Goal: Transaction & Acquisition: Purchase product/service

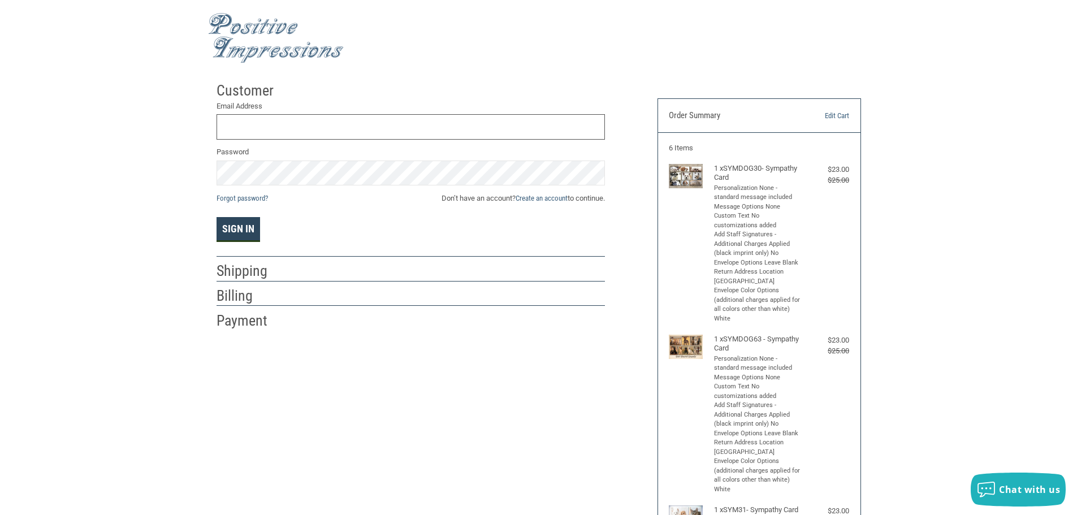
type input "[PERSON_NAME][EMAIL_ADDRESS][PERSON_NAME][DOMAIN_NAME]"
click at [242, 226] on button "Sign In" at bounding box center [238, 229] width 44 height 25
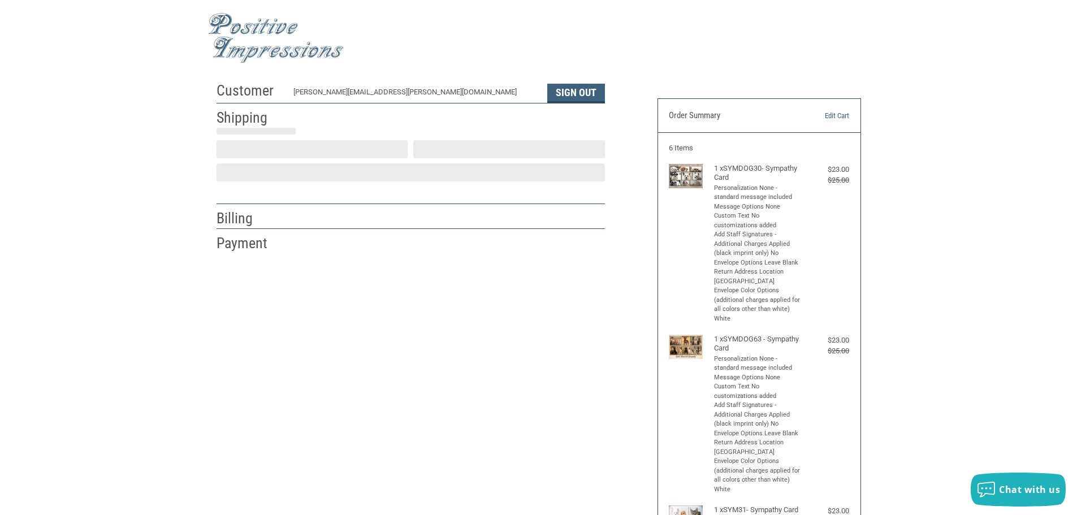
select select "WI"
select select "US"
select select "WI"
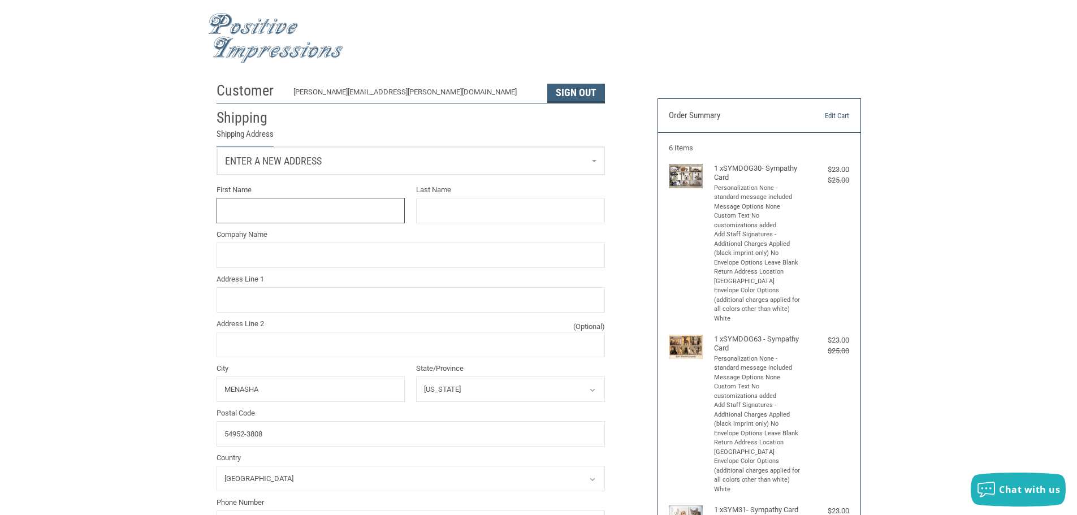
scroll to position [1, 0]
click at [567, 157] on link "Enter a new address" at bounding box center [410, 160] width 387 height 28
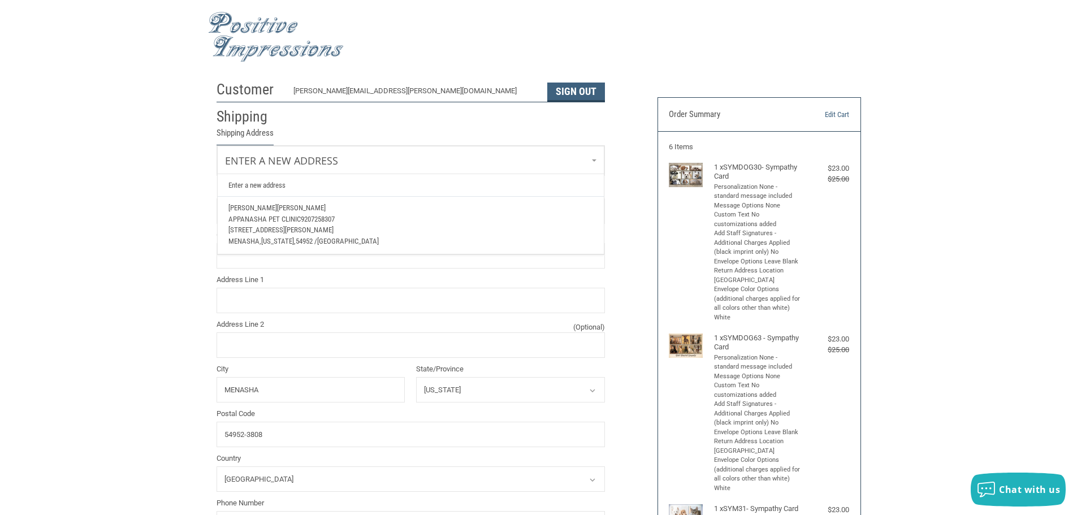
click at [272, 216] on span "Appanasha Pet Clinic" at bounding box center [264, 219] width 72 height 8
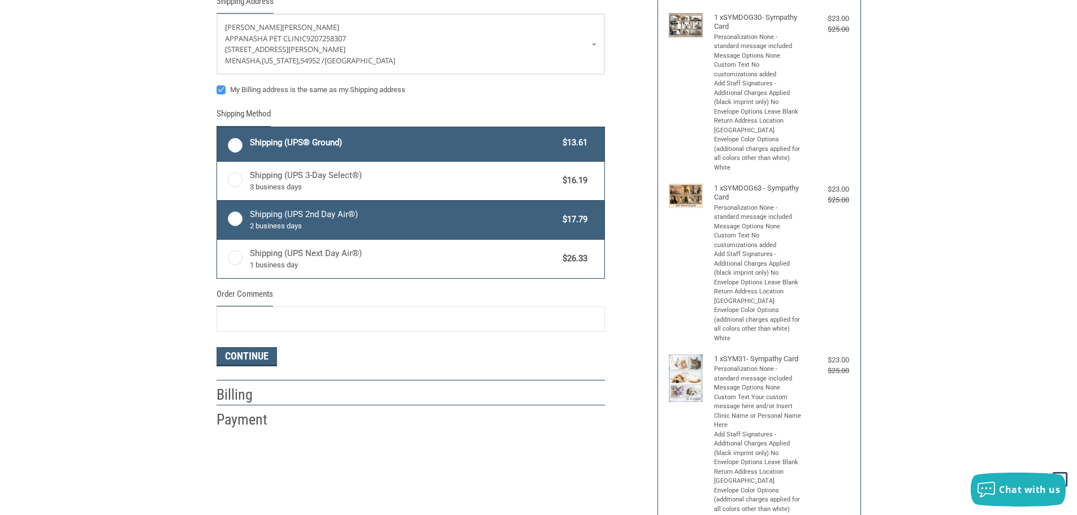
scroll to position [171, 0]
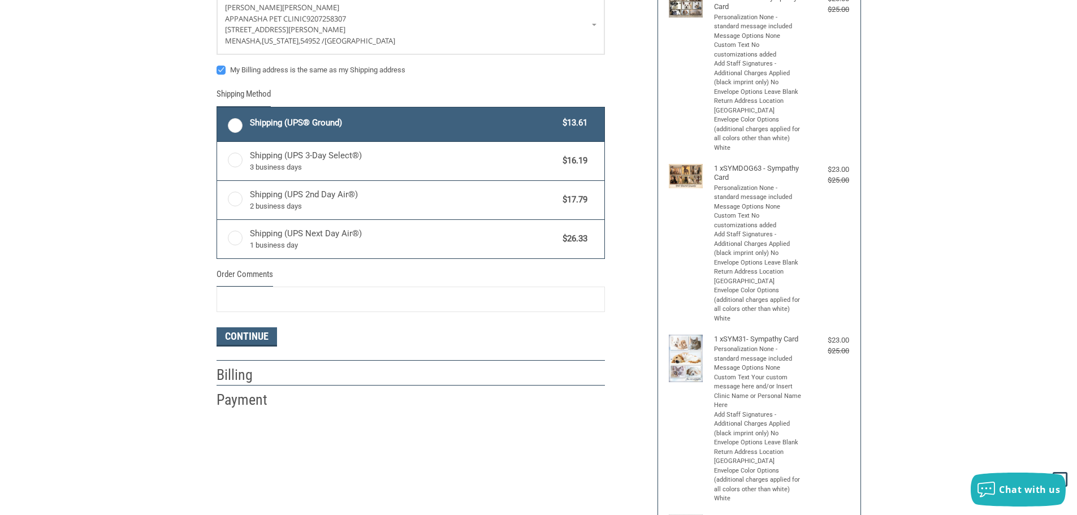
click at [232, 123] on label "Shipping (UPS® Ground) $13.61" at bounding box center [410, 124] width 387 height 34
click at [218, 109] on input "Shipping (UPS® Ground) $13.61" at bounding box center [217, 109] width 1 height 1
radio input "true"
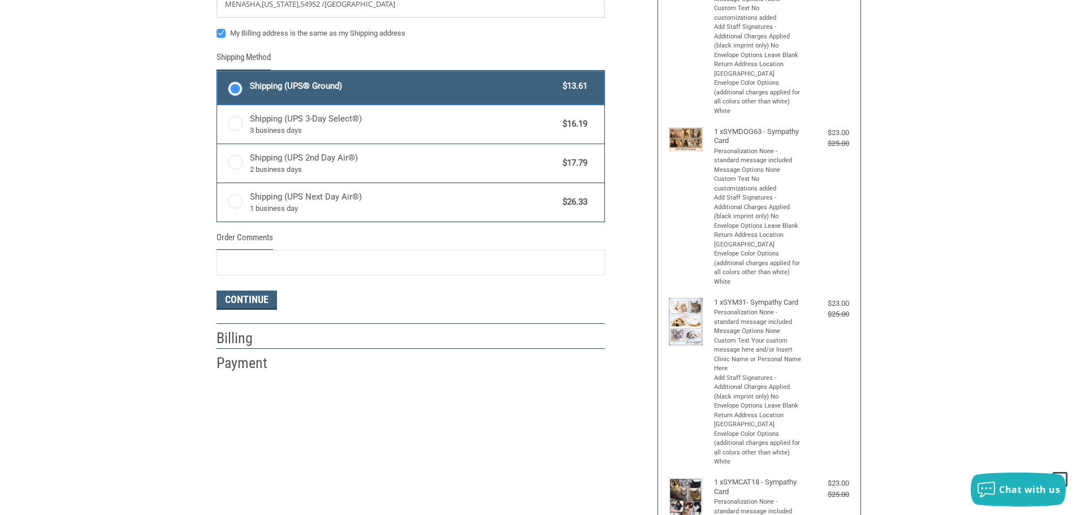
scroll to position [227, 0]
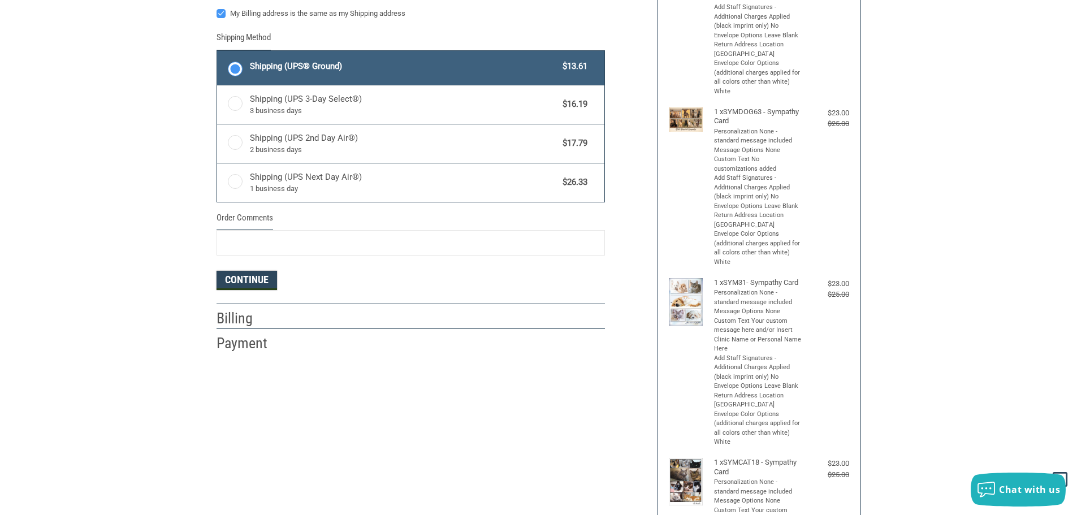
click at [259, 276] on button "Continue" at bounding box center [246, 280] width 60 height 19
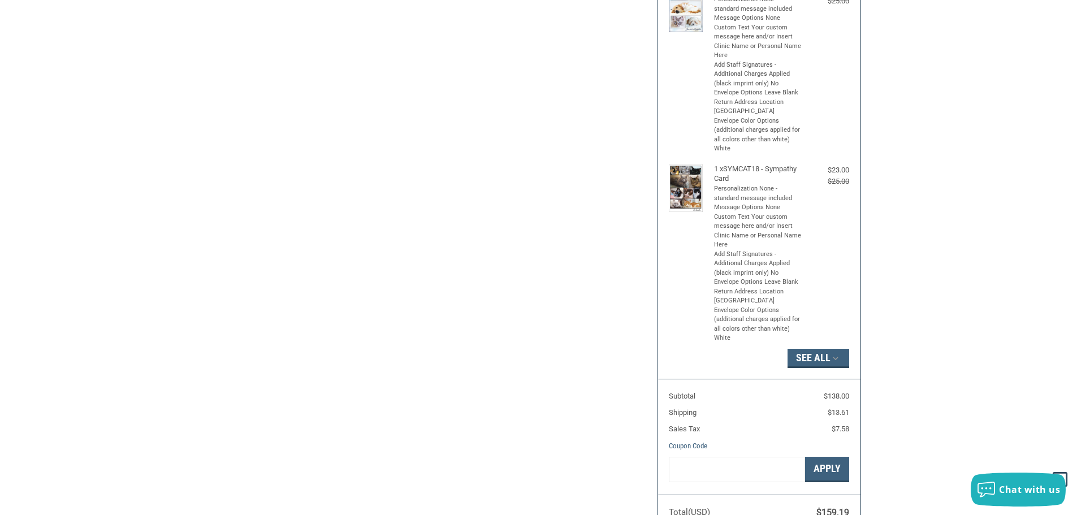
scroll to position [678, 0]
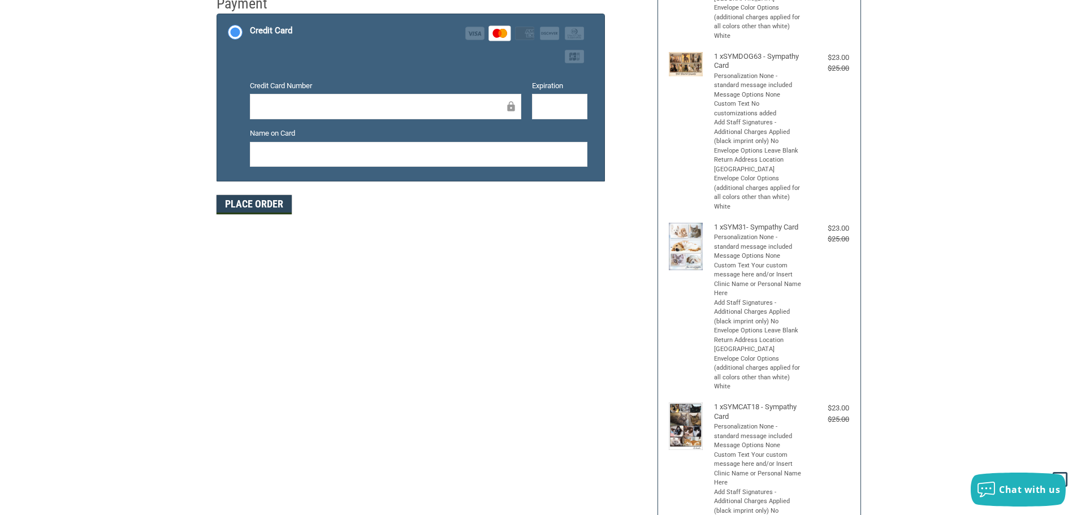
click at [242, 209] on button "Place Order" at bounding box center [253, 204] width 75 height 19
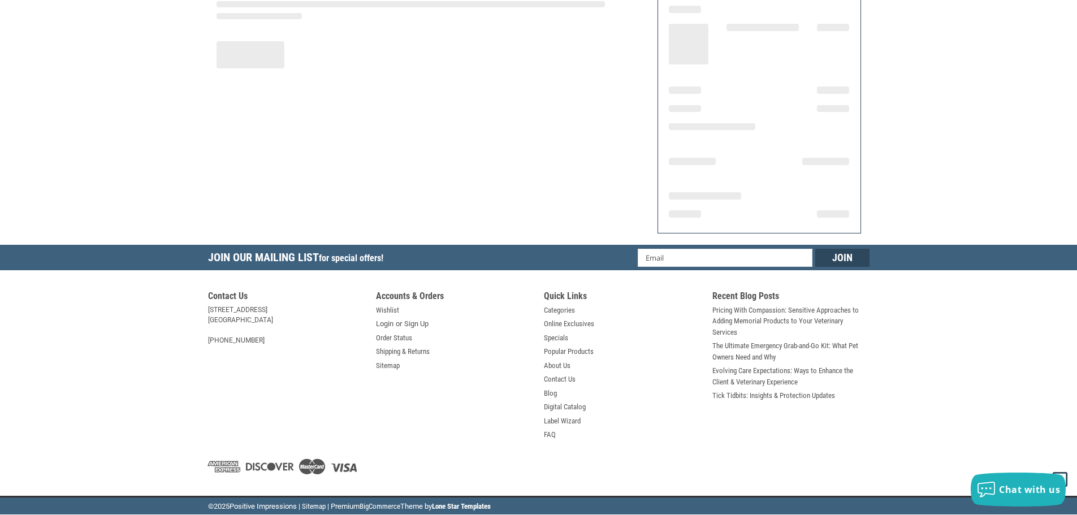
scroll to position [136, 0]
